Goal: Register for event/course

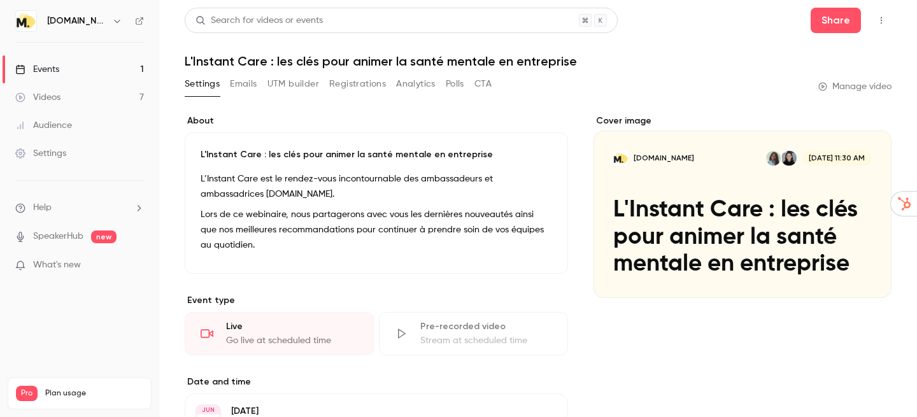
click at [353, 87] on button "Registrations" at bounding box center [357, 84] width 57 height 20
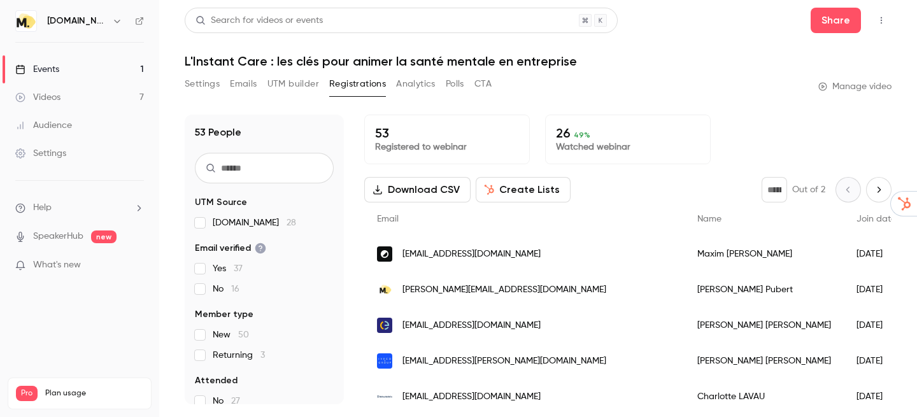
click at [64, 89] on link "Videos 7" at bounding box center [79, 97] width 159 height 28
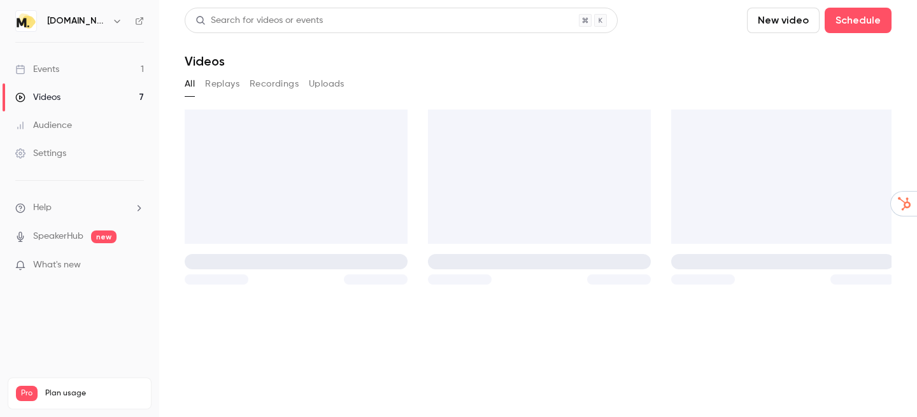
click at [69, 68] on link "Events 1" at bounding box center [79, 69] width 159 height 28
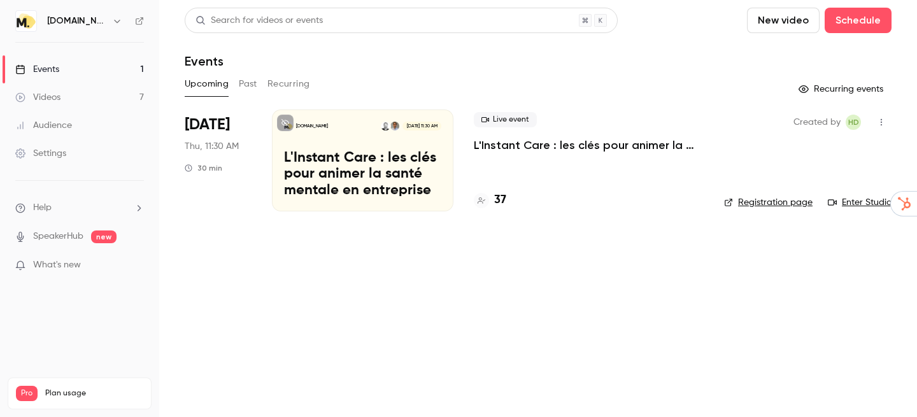
click at [564, 162] on div "Live event L'Instant Care : les clés pour animer la santé mentale en entreprise…" at bounding box center [589, 161] width 230 height 102
click at [568, 148] on p "L'Instant Care : les clés pour animer la santé mentale en entreprise" at bounding box center [589, 145] width 230 height 15
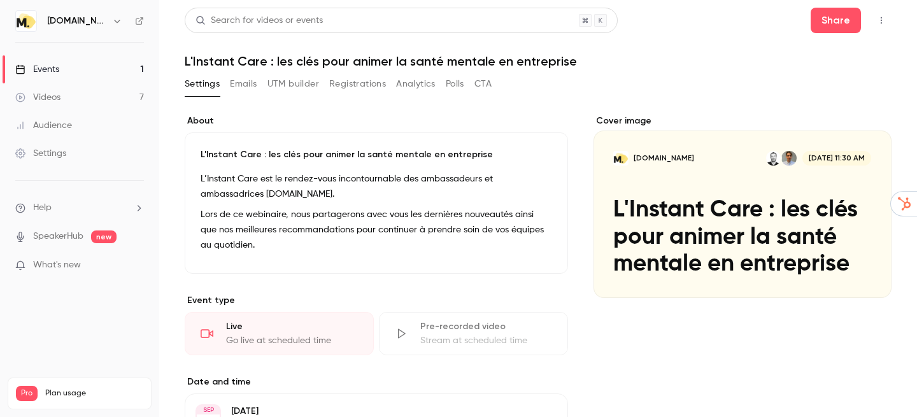
click at [362, 83] on button "Registrations" at bounding box center [357, 84] width 57 height 20
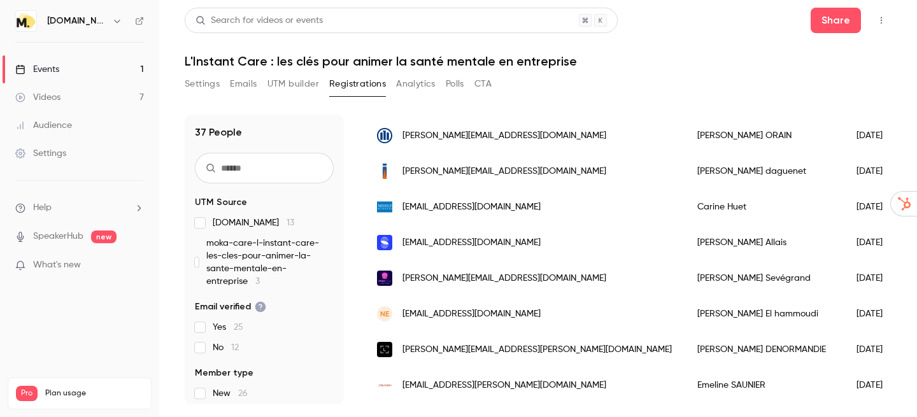
scroll to position [1016, 0]
